Goal: Transaction & Acquisition: Purchase product/service

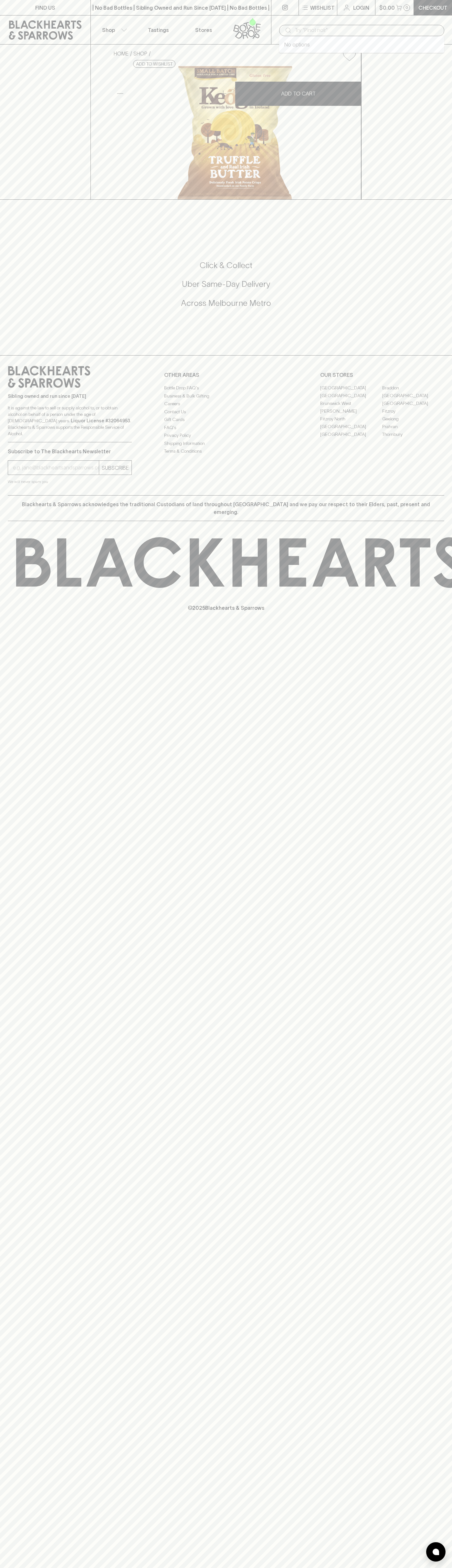
click at [316, 30] on input "text" at bounding box center [366, 30] width 144 height 10
click at [432, 213] on div at bounding box center [226, 206] width 452 height 13
click at [82, 1567] on html "FIND US | No Bad Bottles | Sibling Owned and Run Since 2006 | No Bad Bottles | …" at bounding box center [226, 784] width 452 height 1568
click at [7, 1544] on div "FIND US | No Bad Bottles | Sibling Owned and Run Since 2006 | No Bad Bottles | …" at bounding box center [226, 784] width 452 height 1568
